Goal: Task Accomplishment & Management: Manage account settings

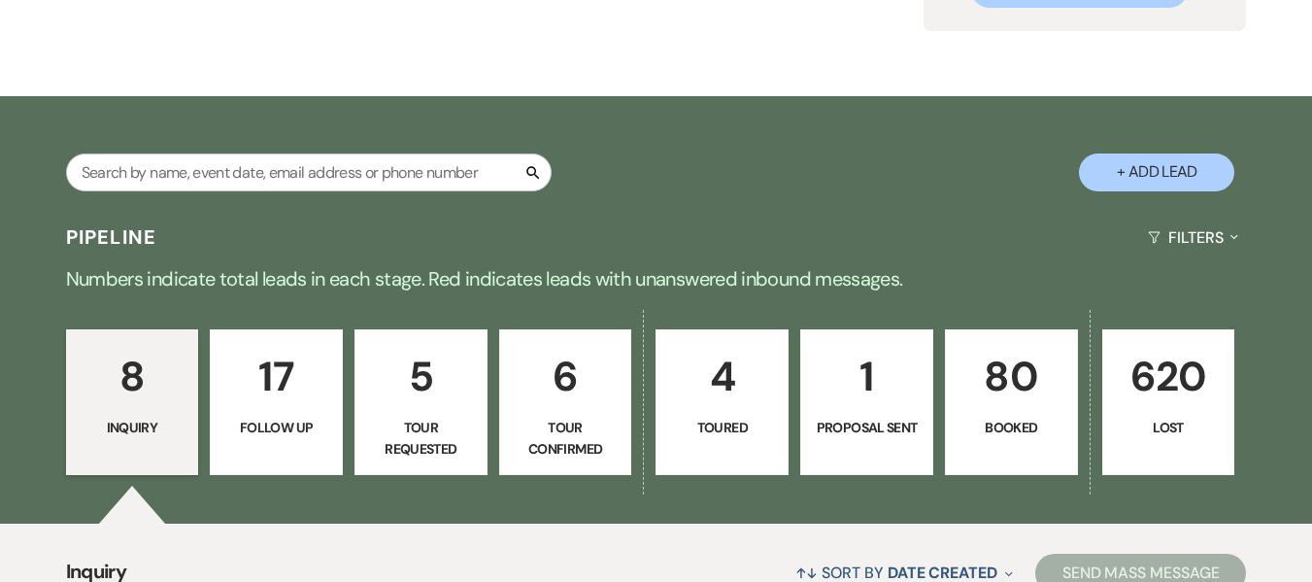
scroll to position [167, 0]
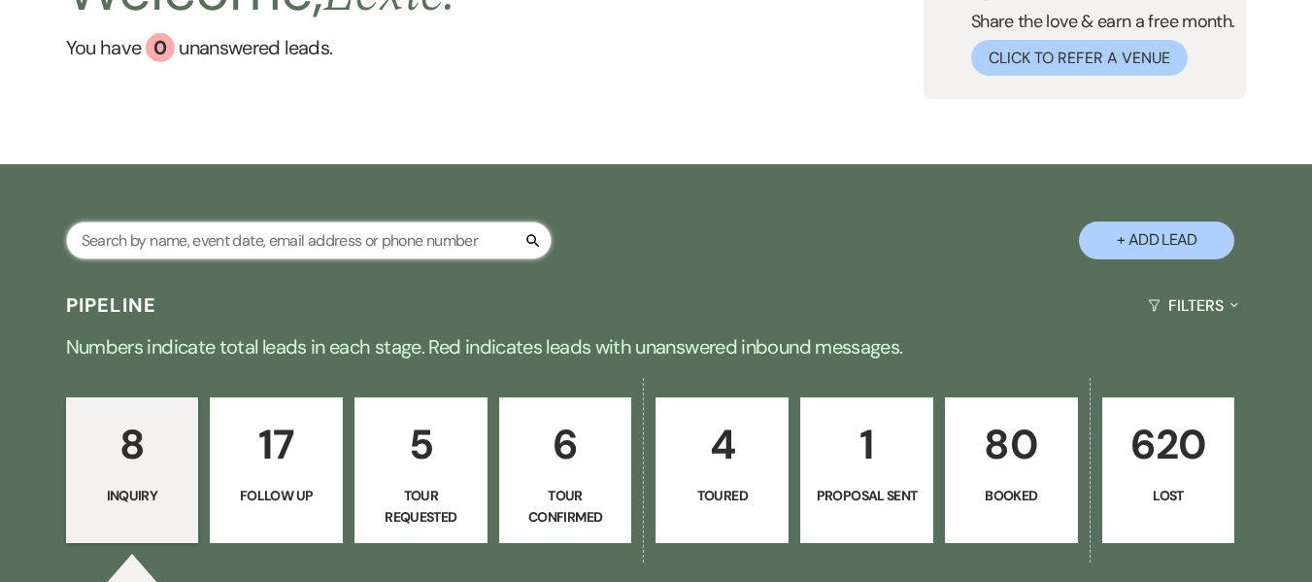
click at [427, 225] on input "text" at bounding box center [309, 240] width 486 height 38
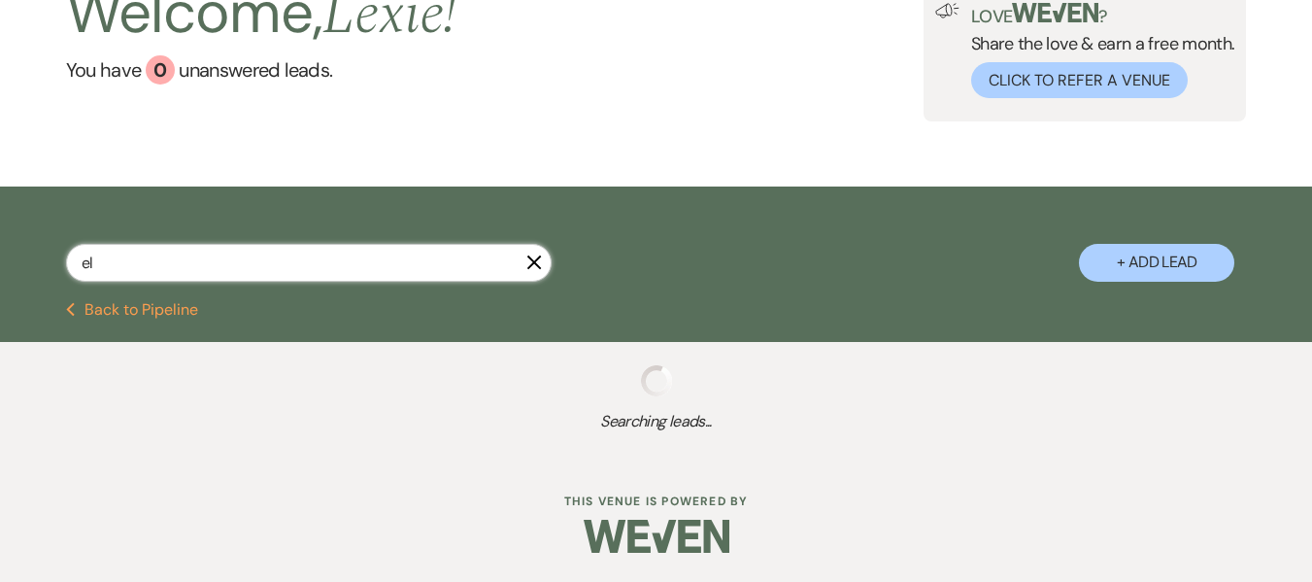
scroll to position [145, 0]
type input "elyssia"
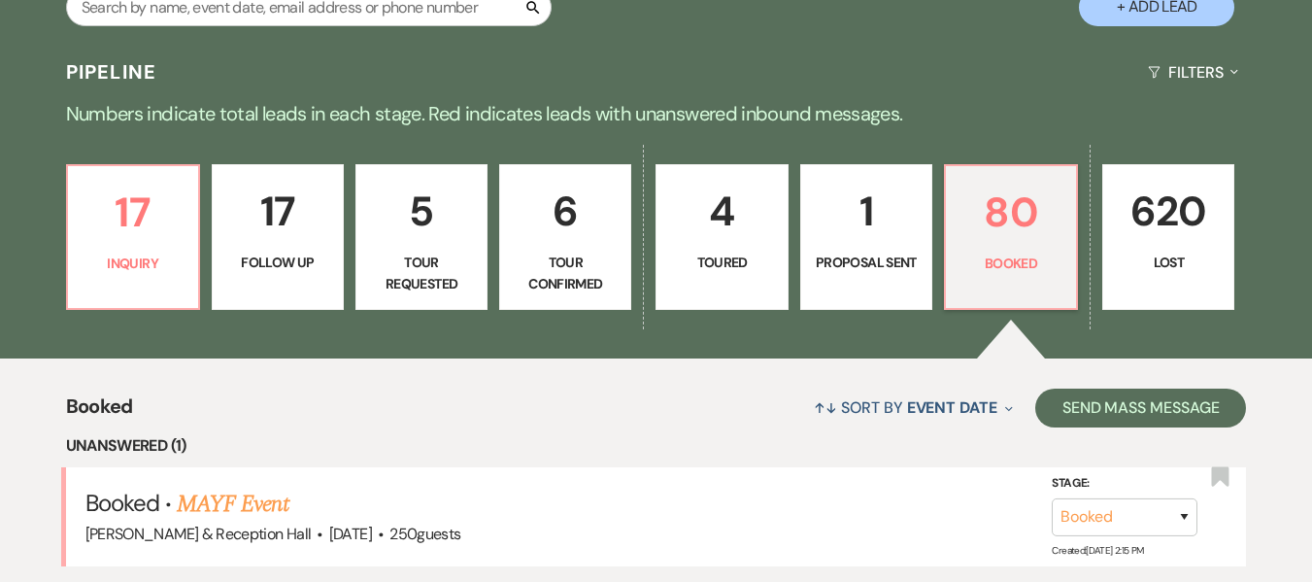
scroll to position [243, 0]
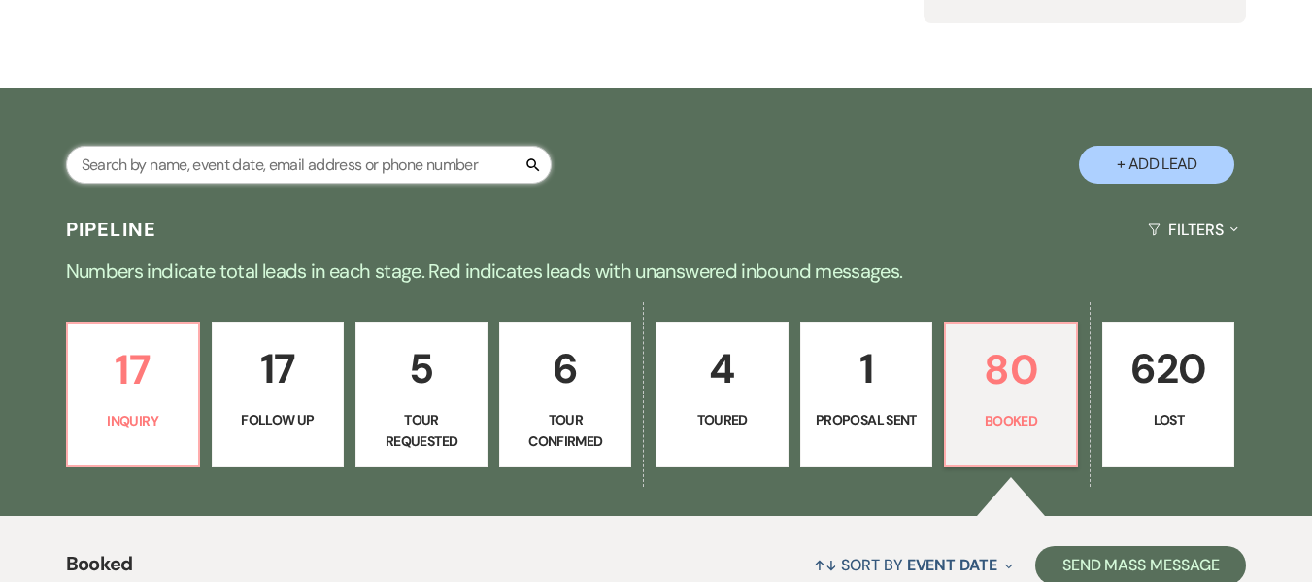
click at [398, 157] on input "text" at bounding box center [309, 165] width 486 height 38
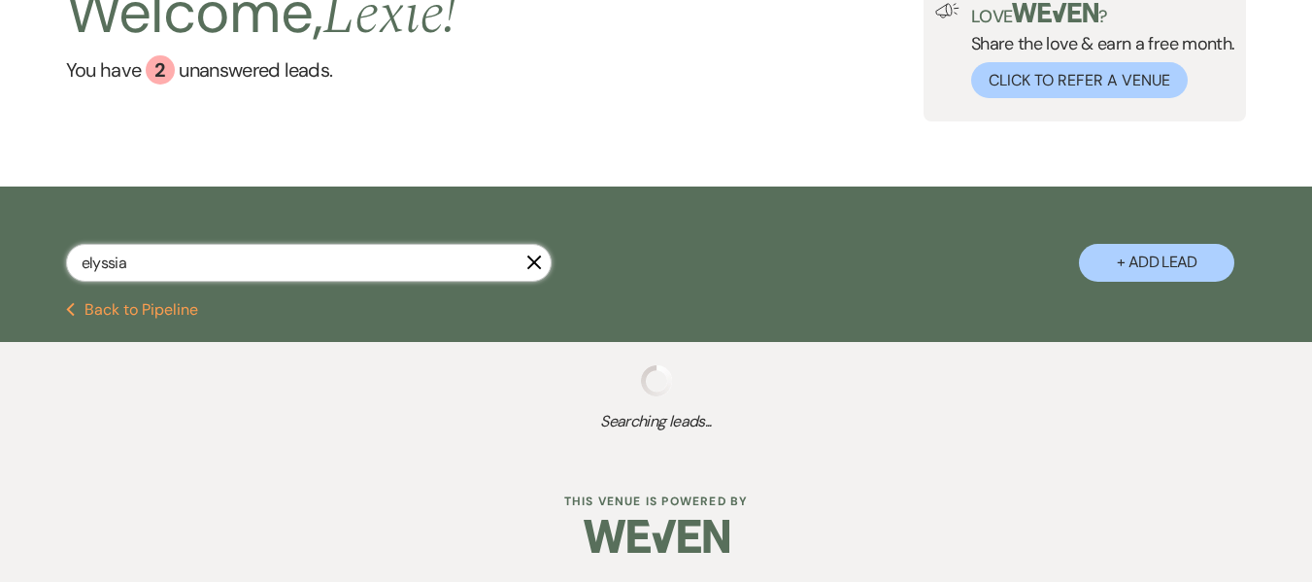
scroll to position [194, 0]
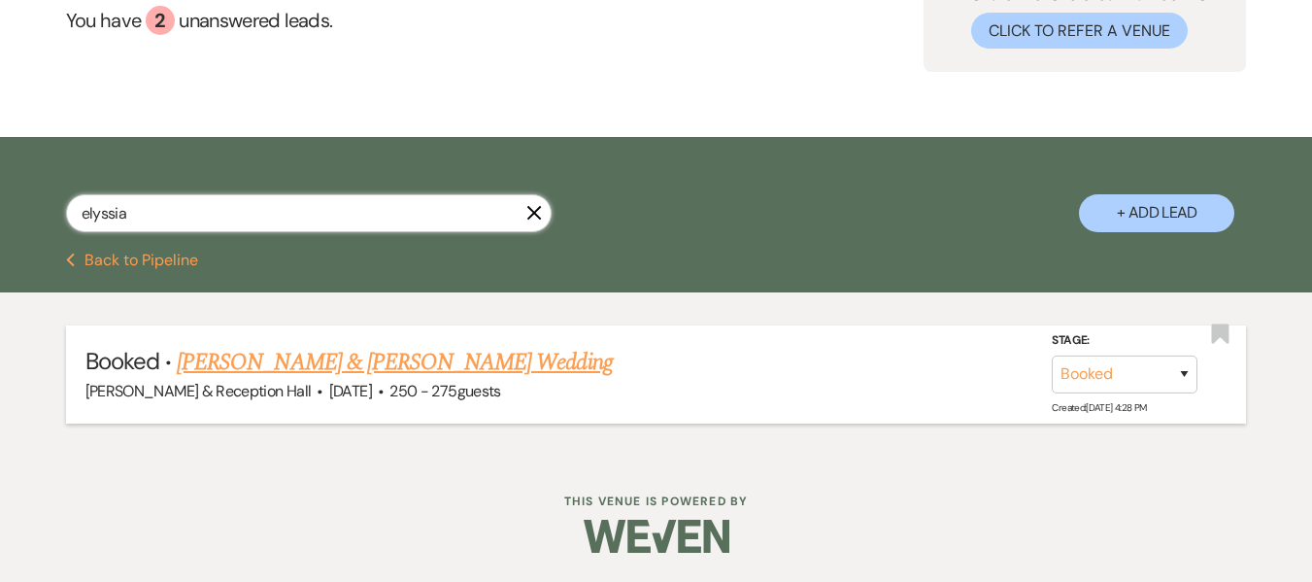
type input "elyssia"
click at [435, 353] on link "Elyssia Finch & Cody Bancroft's Wedding" at bounding box center [394, 362] width 435 height 35
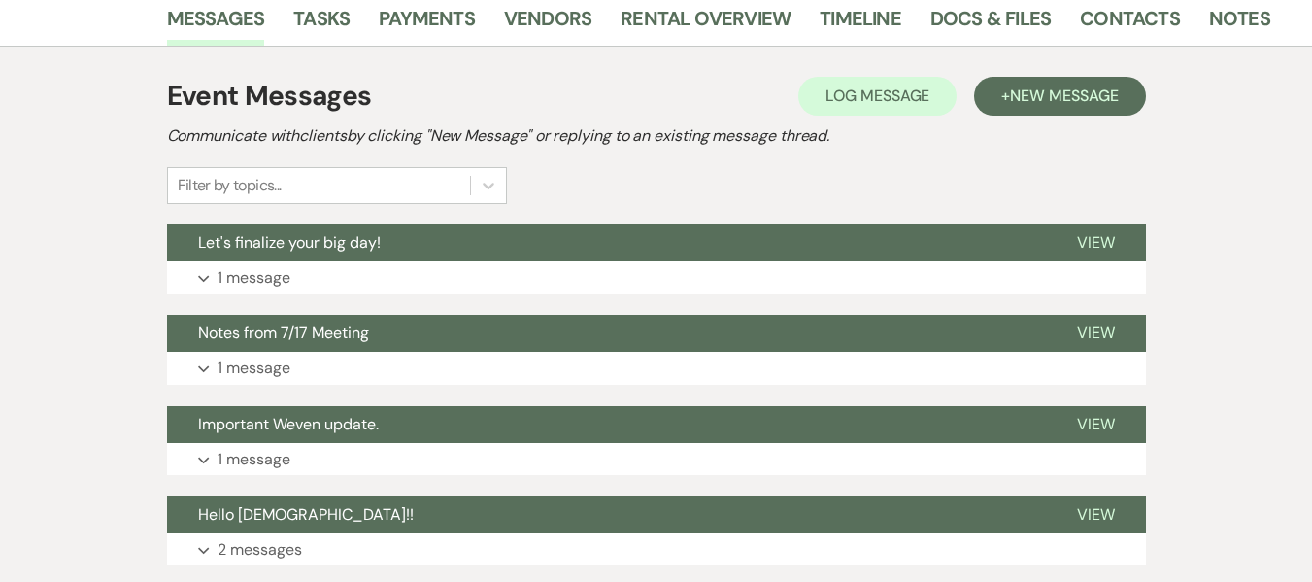
scroll to position [337, 0]
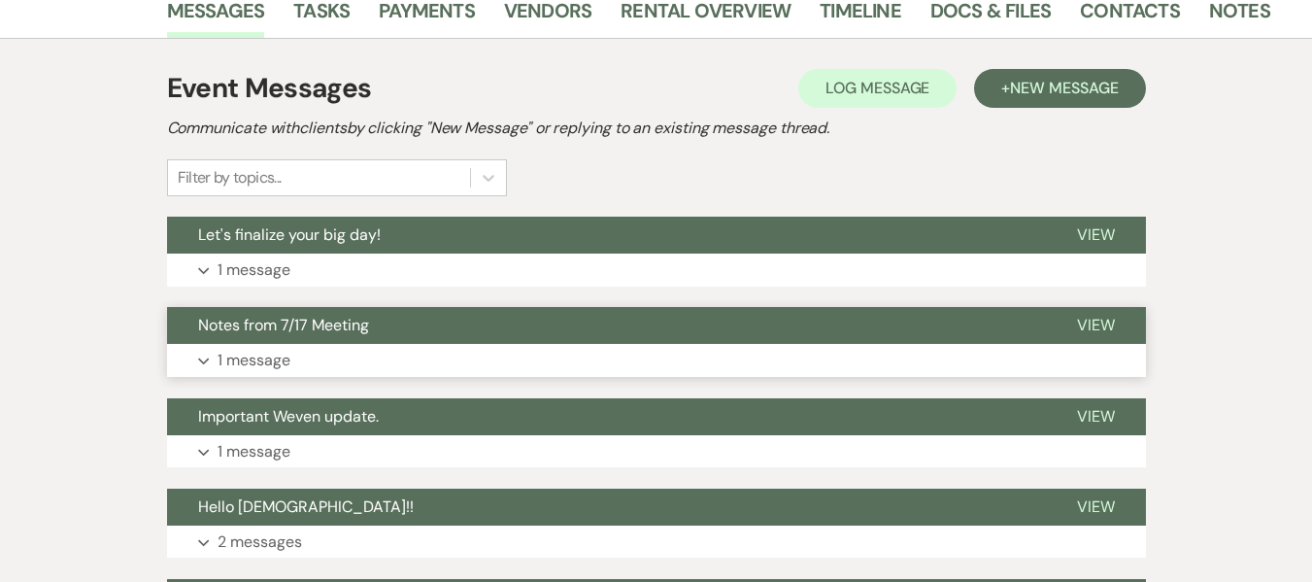
click at [325, 326] on span "Notes from 7/17 Meeting" at bounding box center [283, 325] width 171 height 20
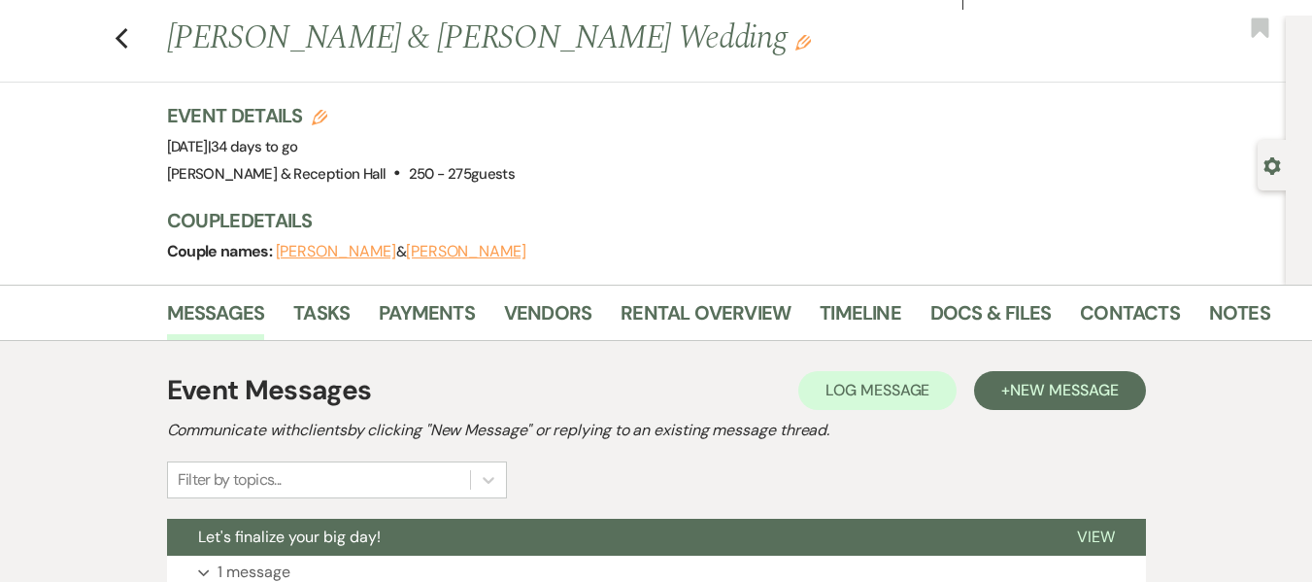
scroll to position [30, 0]
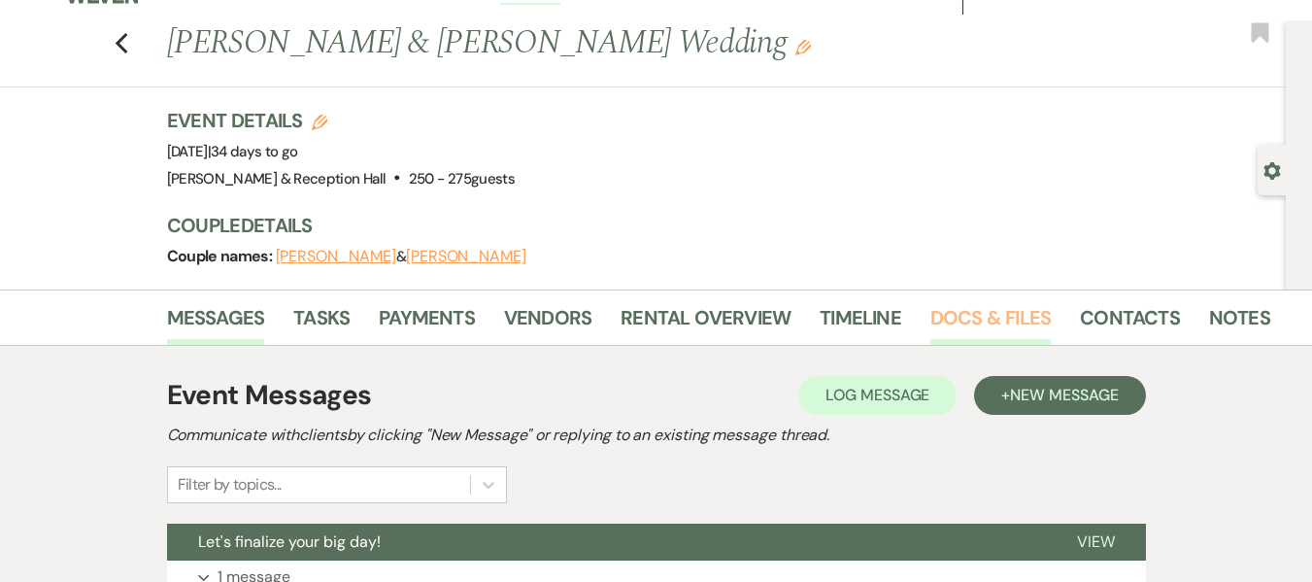
click at [1011, 318] on link "Docs & Files" at bounding box center [990, 323] width 120 height 43
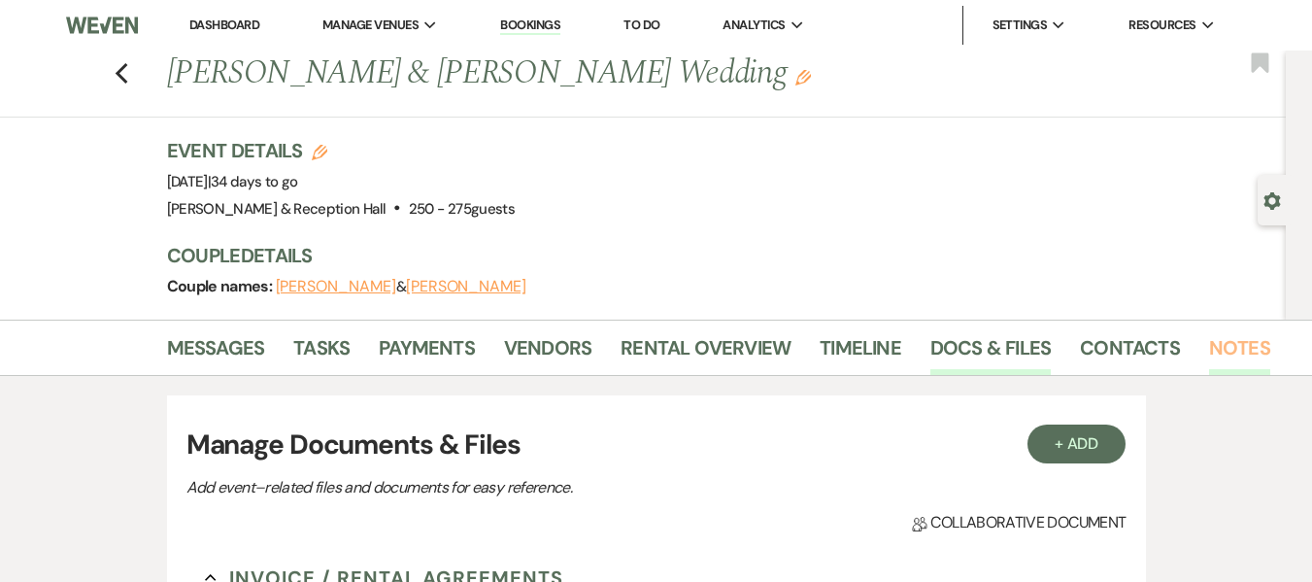
click at [1219, 349] on link "Notes" at bounding box center [1239, 353] width 61 height 43
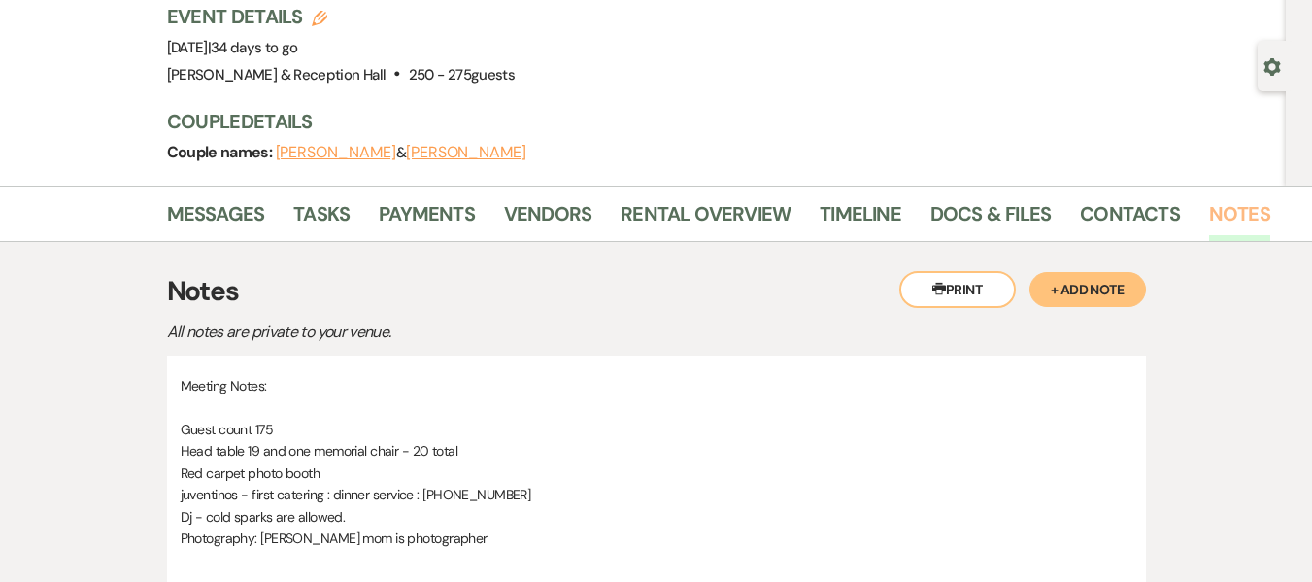
scroll to position [111, 0]
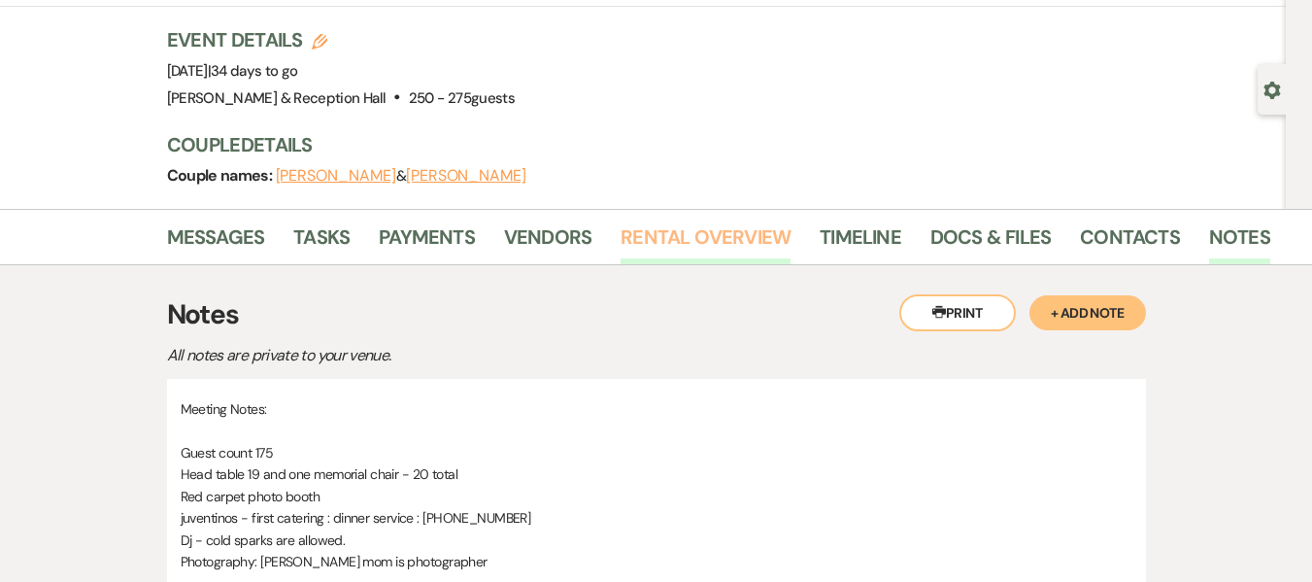
click at [676, 239] on link "Rental Overview" at bounding box center [706, 242] width 170 height 43
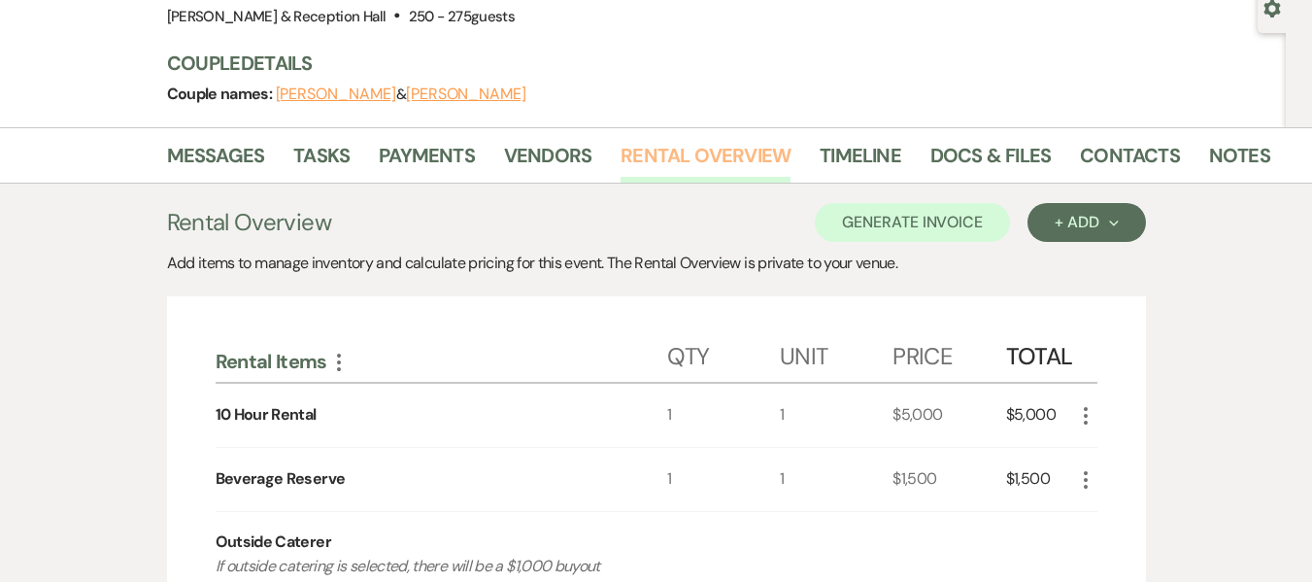
scroll to position [189, 0]
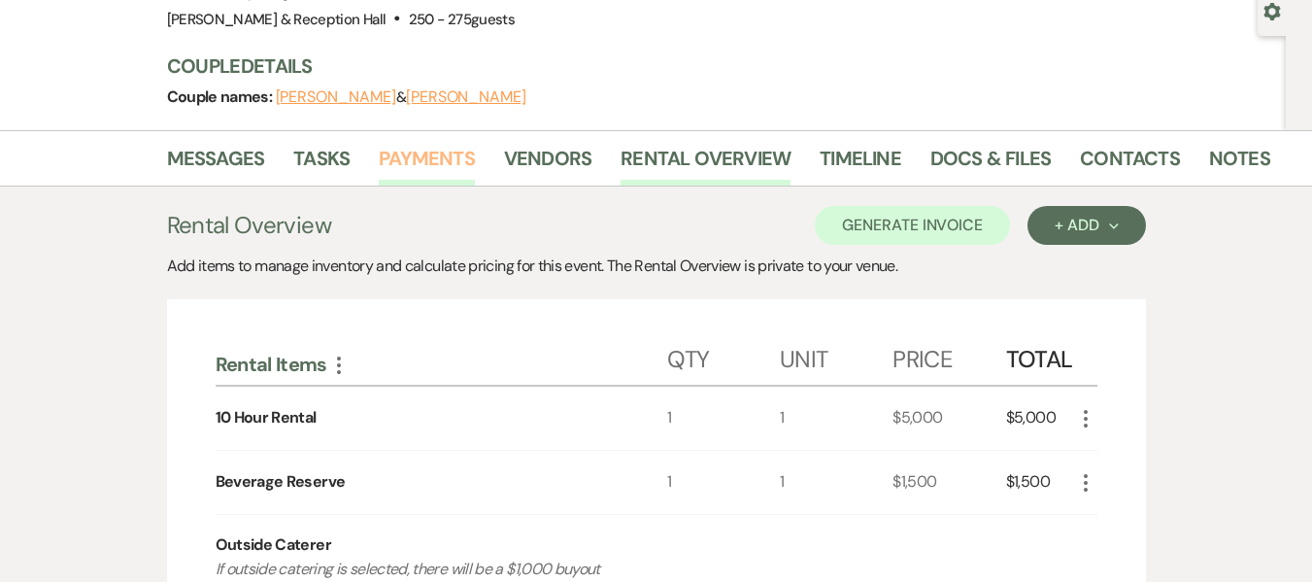
click at [425, 146] on link "Payments" at bounding box center [427, 164] width 96 height 43
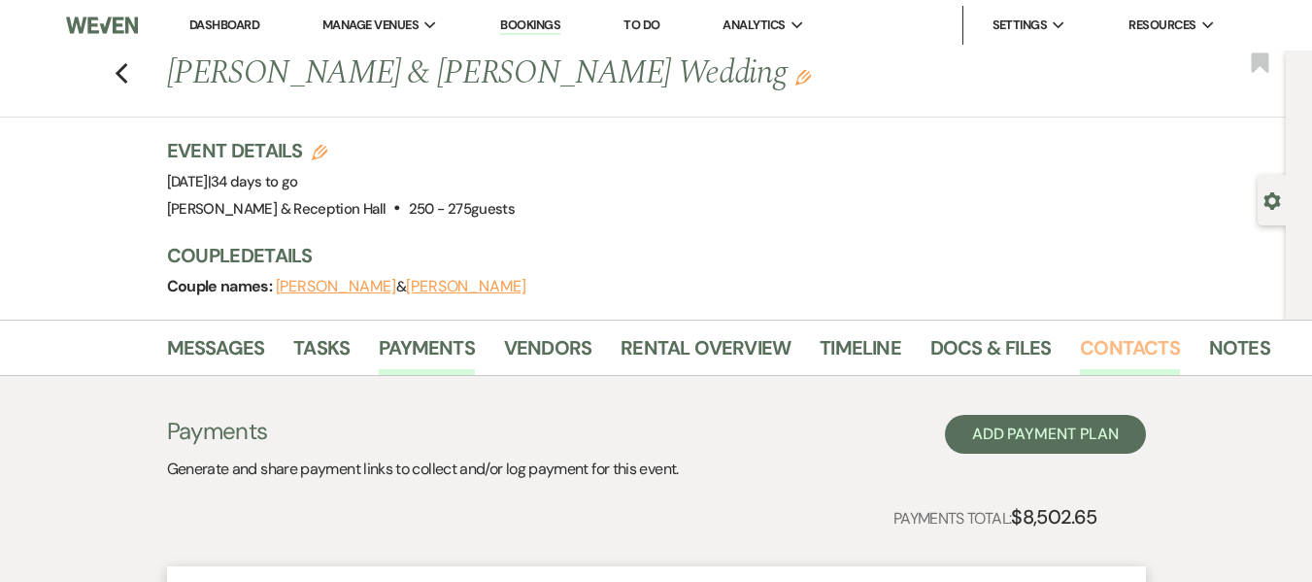
click at [1113, 353] on link "Contacts" at bounding box center [1130, 353] width 100 height 43
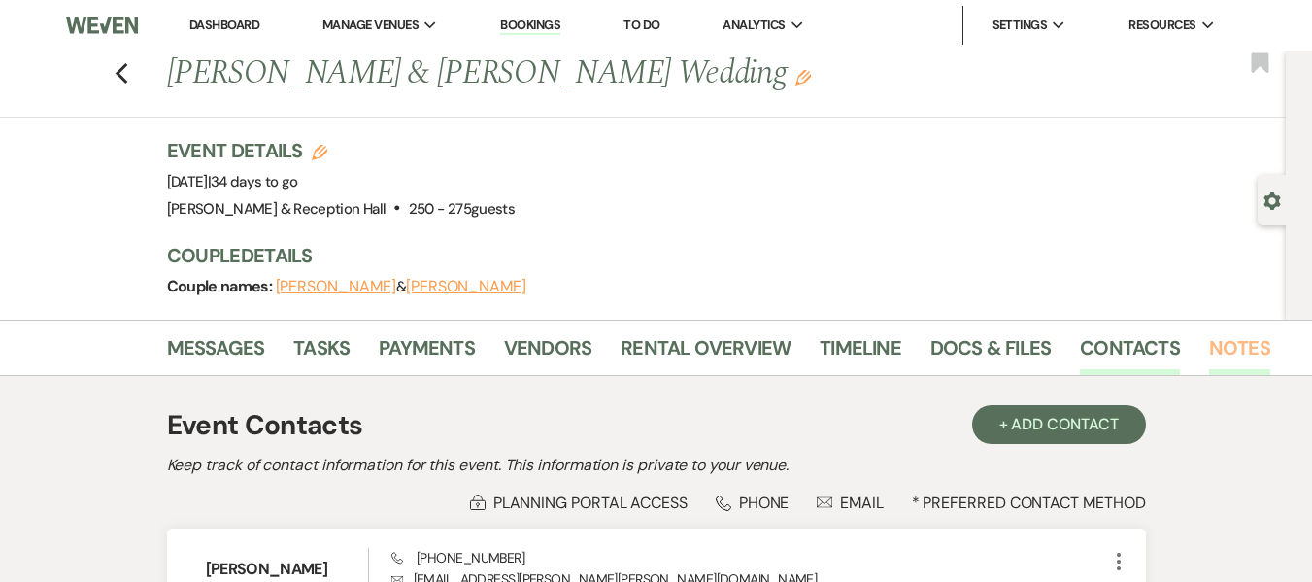
click at [1209, 349] on link "Notes" at bounding box center [1239, 353] width 61 height 43
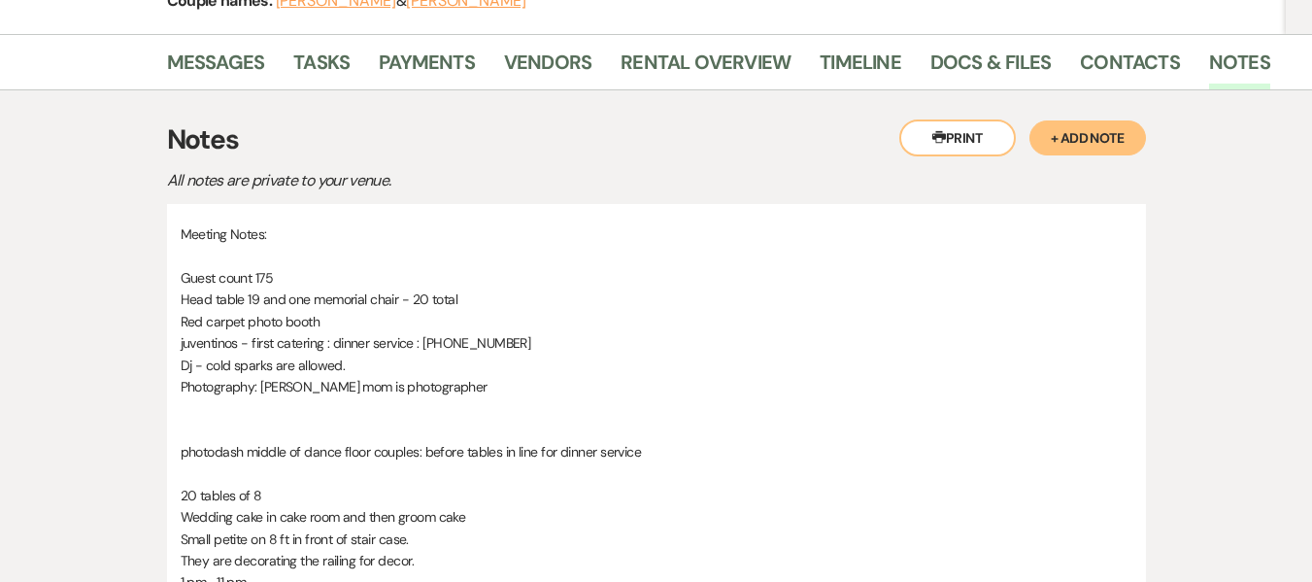
scroll to position [295, 0]
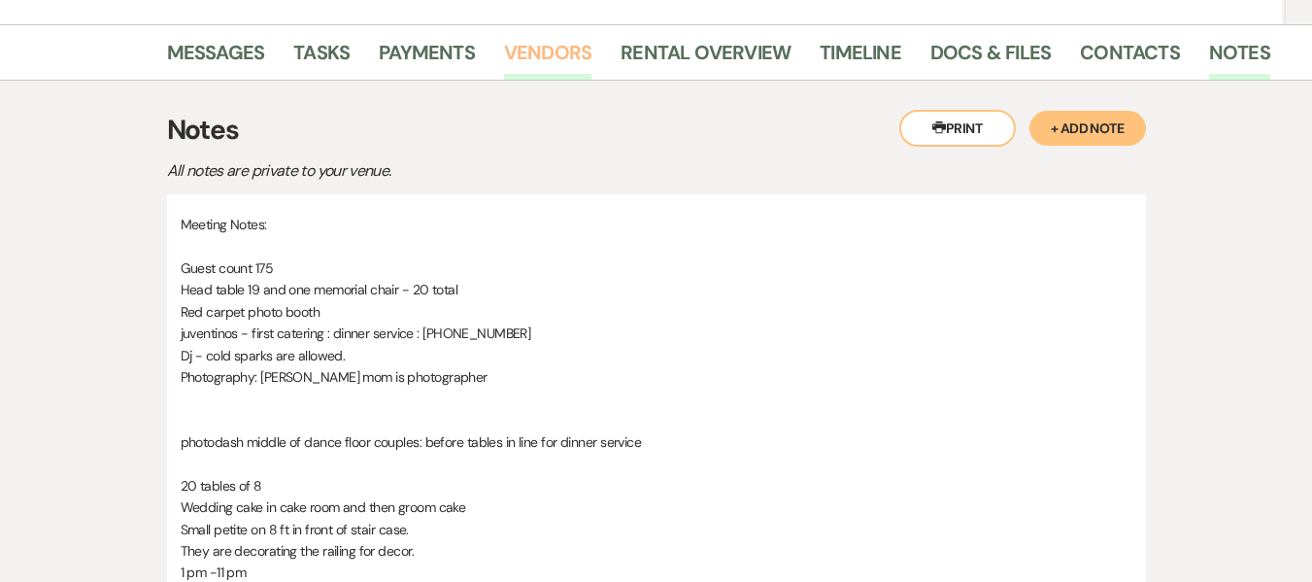
click at [564, 60] on link "Vendors" at bounding box center [547, 58] width 87 height 43
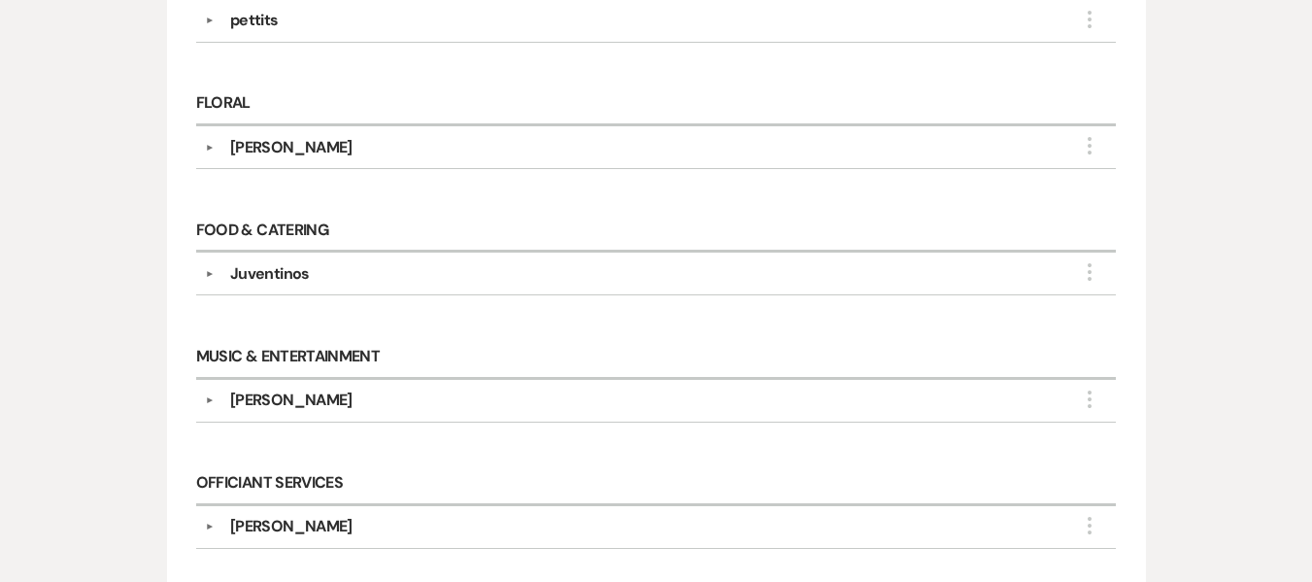
scroll to position [698, 0]
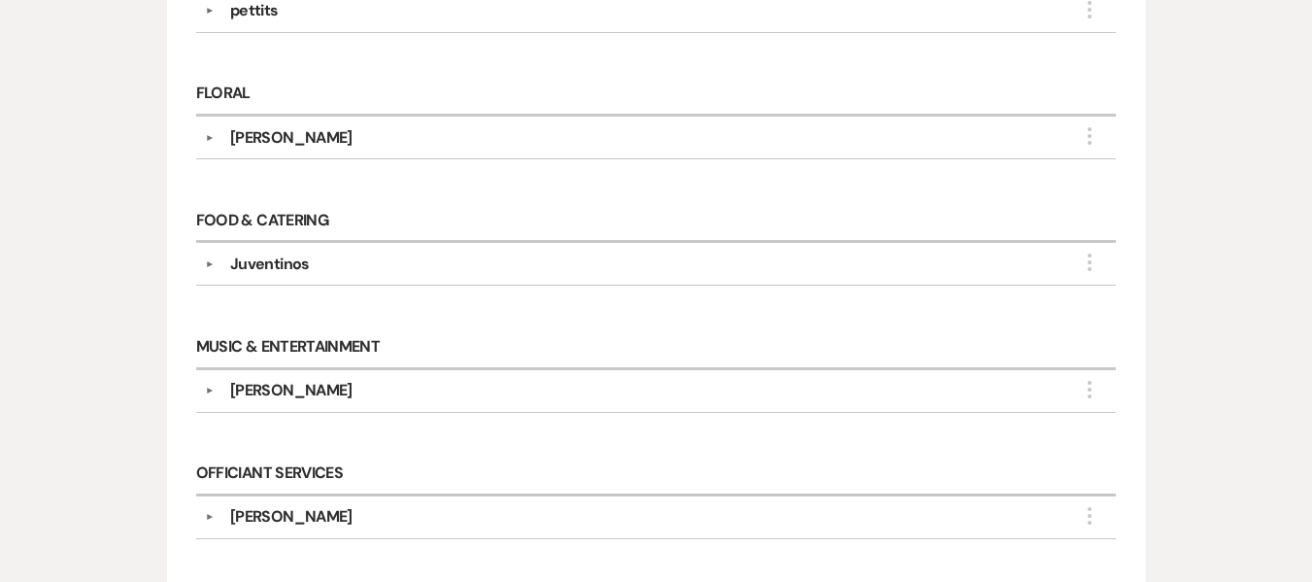
click at [290, 389] on div "DJ Swift" at bounding box center [661, 390] width 892 height 23
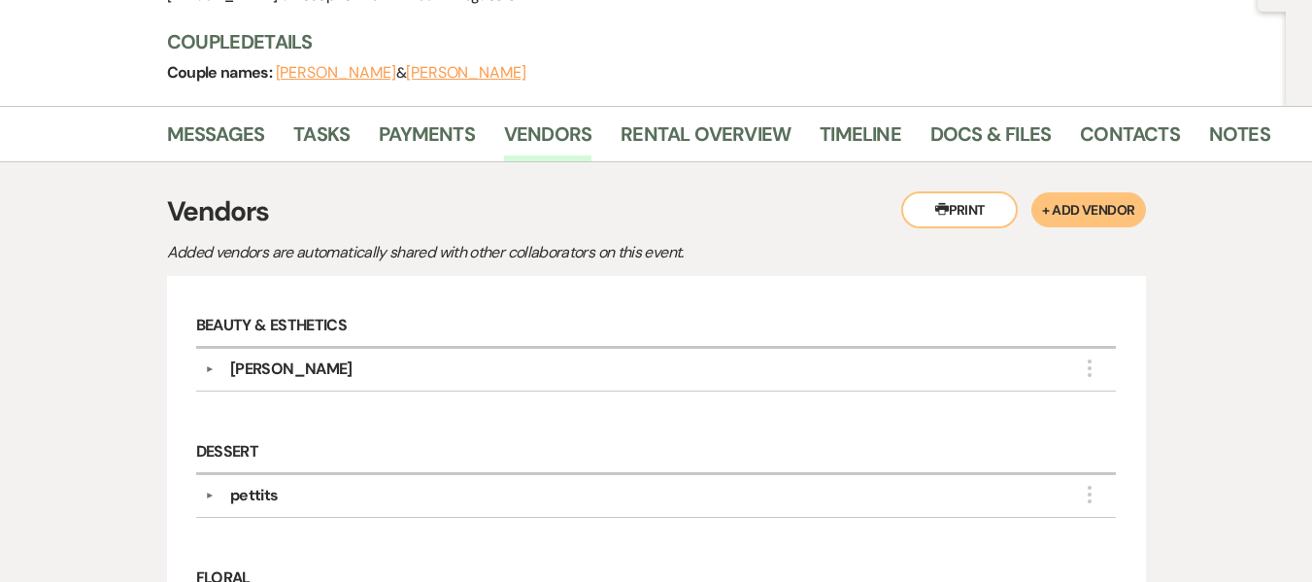
scroll to position [200, 0]
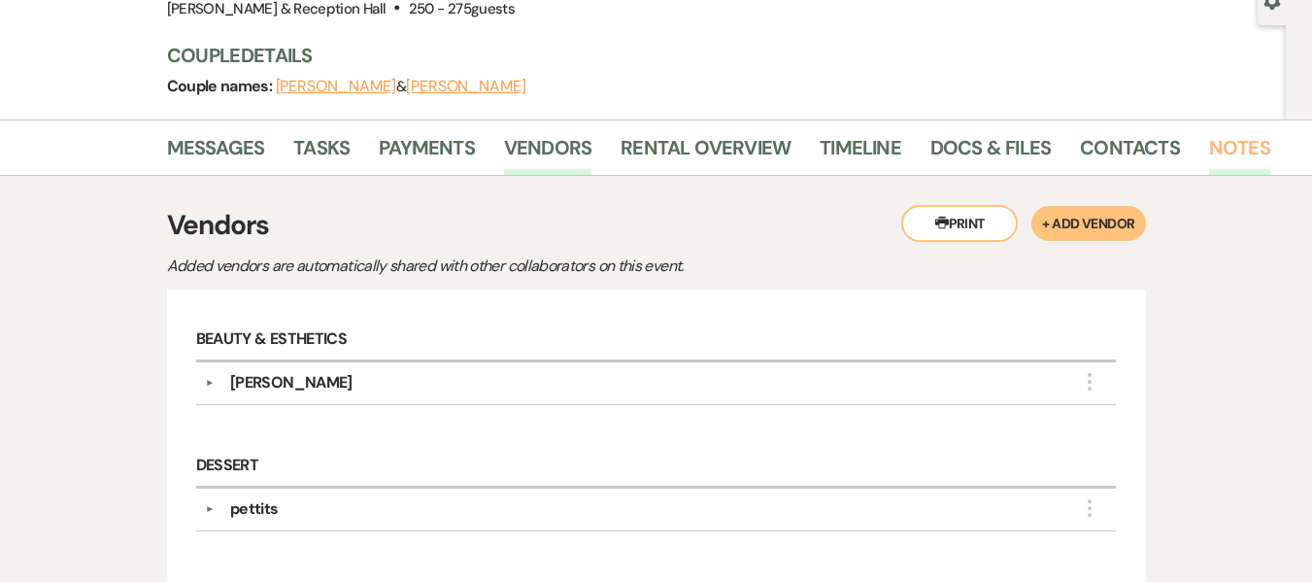
click at [1212, 139] on link "Notes" at bounding box center [1239, 153] width 61 height 43
